Goal: Transaction & Acquisition: Obtain resource

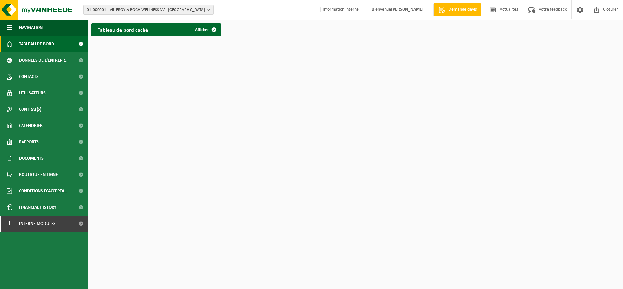
click at [117, 11] on span "01-000001 - VILLEROY & BOCH WELLNESS NV - [GEOGRAPHIC_DATA]" at bounding box center [146, 10] width 118 height 10
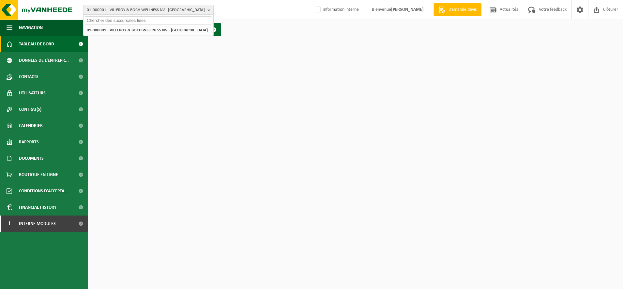
click at [112, 23] on input "text" at bounding box center [148, 20] width 127 height 8
click at [112, 19] on input "text" at bounding box center [148, 20] width 127 height 8
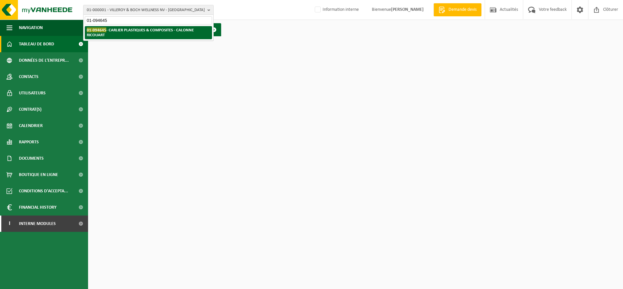
type input "01-094645"
click at [109, 28] on strong "01-094645 - CARLIER PLASTIQUES & COMPOSITES - CALONNE RICOUART" at bounding box center [140, 32] width 107 height 10
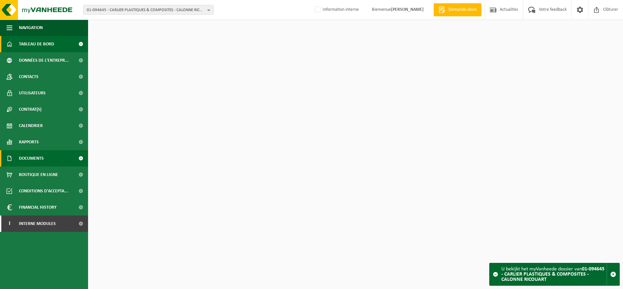
click at [31, 162] on span "Documents" at bounding box center [31, 158] width 25 height 16
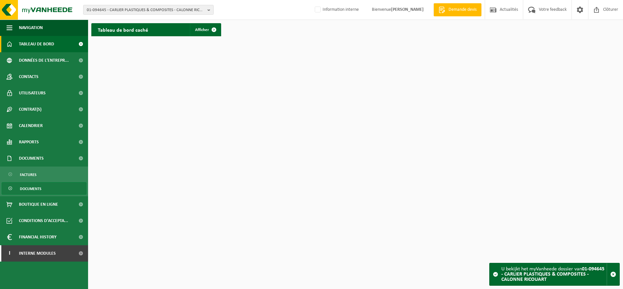
click at [31, 189] on span "Documents" at bounding box center [31, 188] width 22 height 12
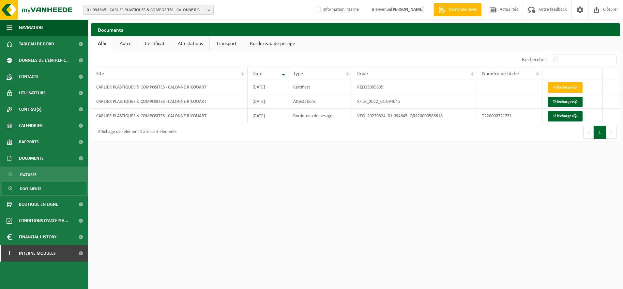
click at [143, 42] on link "Certificat" at bounding box center [154, 43] width 33 height 15
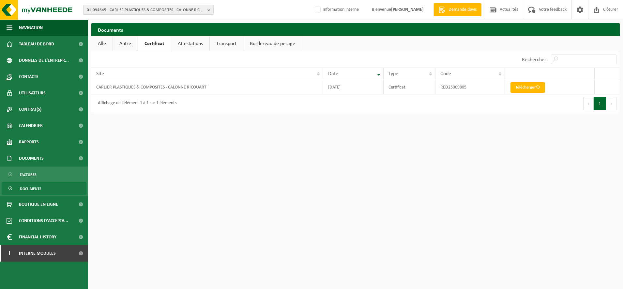
click at [124, 40] on link "Autre" at bounding box center [125, 43] width 25 height 15
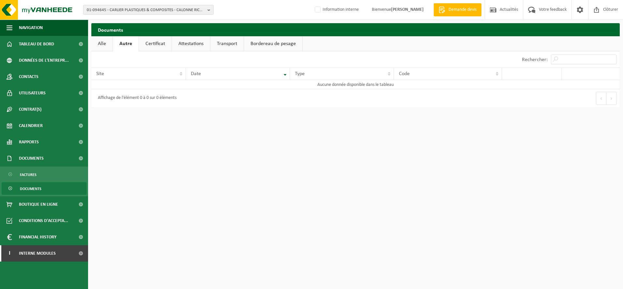
click at [230, 45] on link "Transport" at bounding box center [226, 43] width 33 height 15
click at [183, 46] on link "Attestations" at bounding box center [190, 43] width 38 height 15
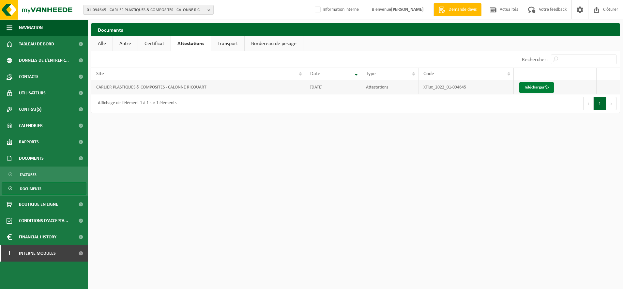
click at [533, 87] on link "Télécharger" at bounding box center [536, 87] width 35 height 10
click at [526, 85] on link "Télécharger" at bounding box center [536, 87] width 35 height 10
